Goal: Find specific fact: Find specific fact

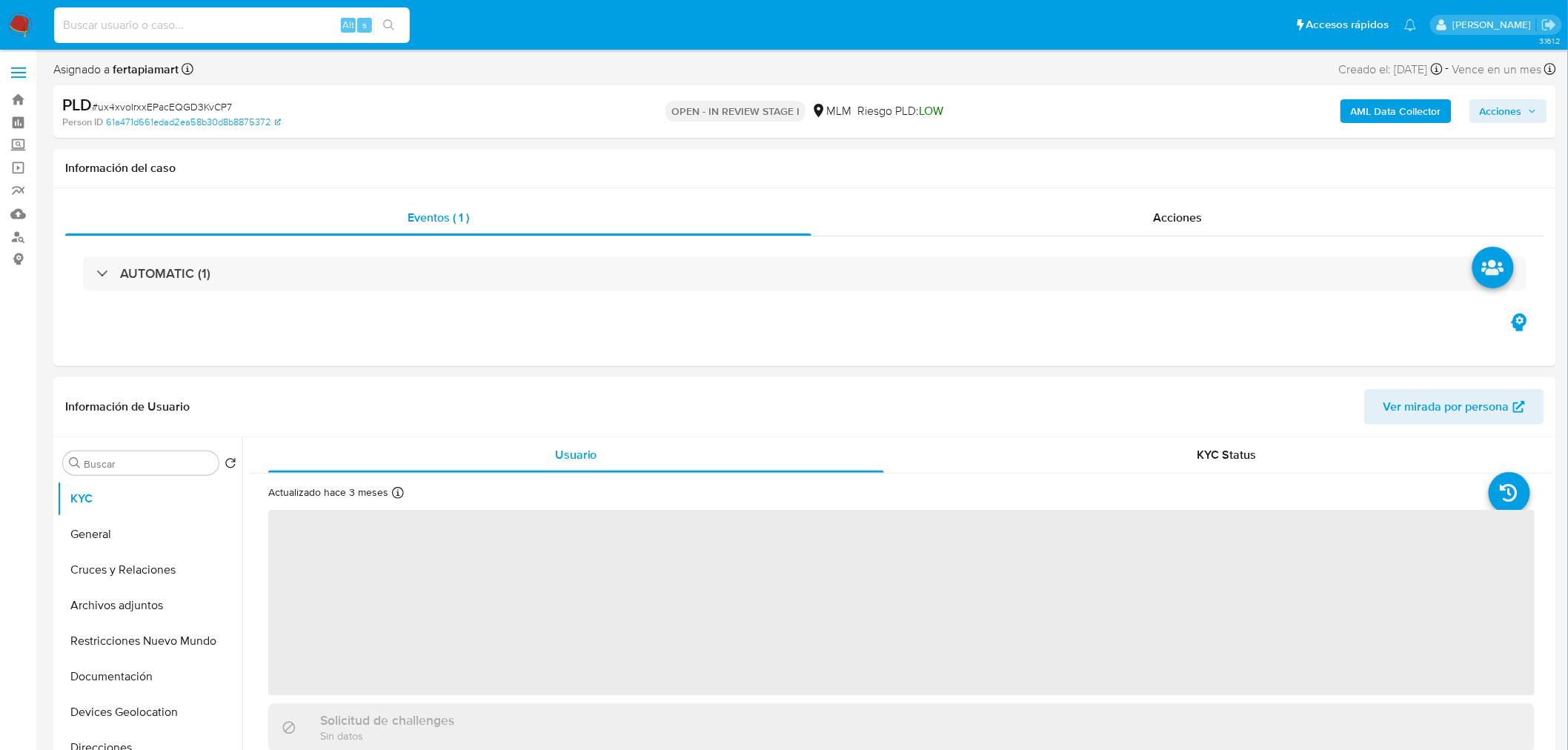
click at [265, 28] on input at bounding box center [232, 25] width 356 height 19
paste input "2150038553"
type input "2150038553"
select select "10"
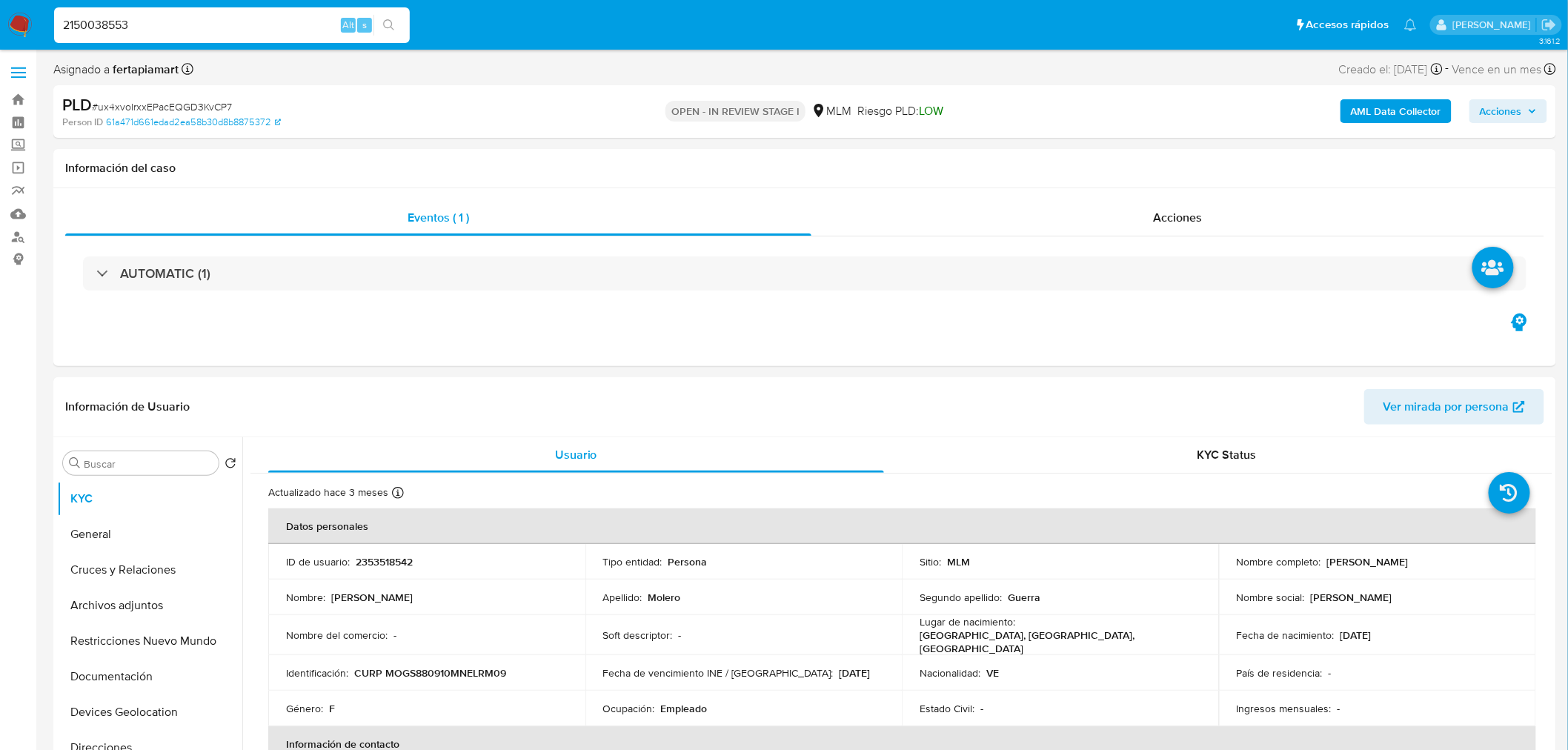
type input "2150038553"
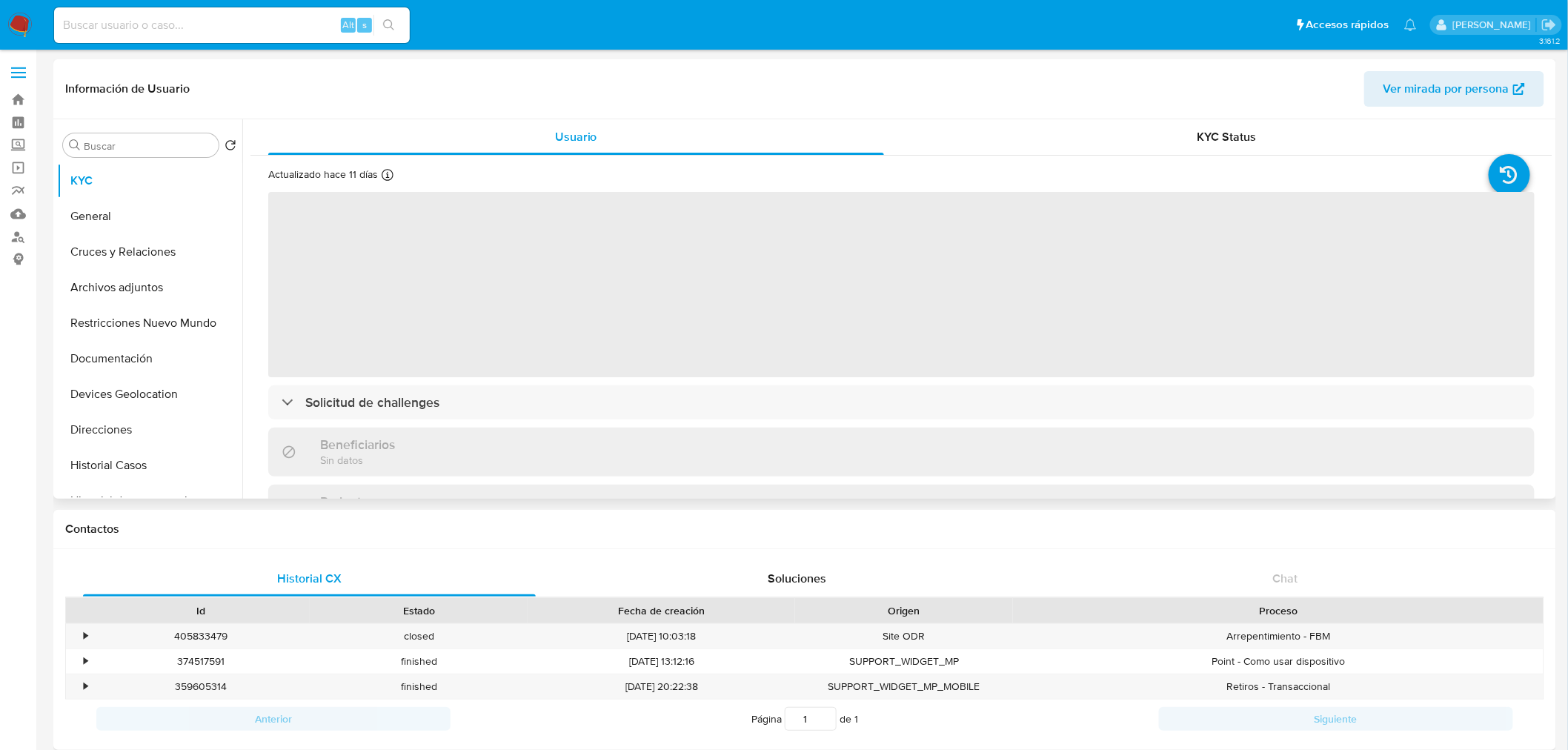
select select "10"
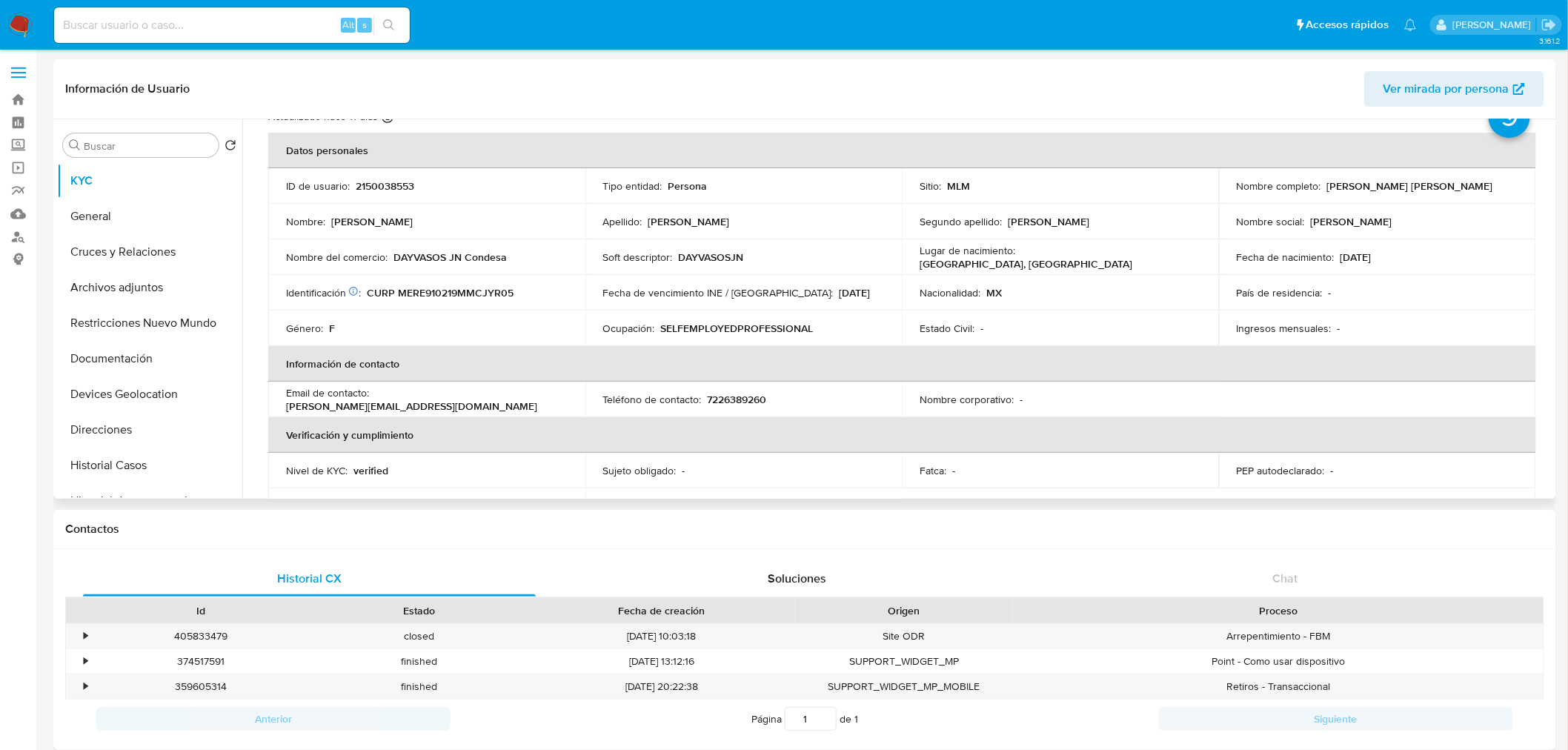
scroll to position [59, 0]
drag, startPoint x: 507, startPoint y: 260, endPoint x: 390, endPoint y: 254, distance: 117.2
click at [390, 254] on div "Nombre del comercio : DAYVASOS JN Condesa" at bounding box center [426, 255] width 282 height 14
copy div "DAYVASOS JN Condesa"
